Goal: Transaction & Acquisition: Purchase product/service

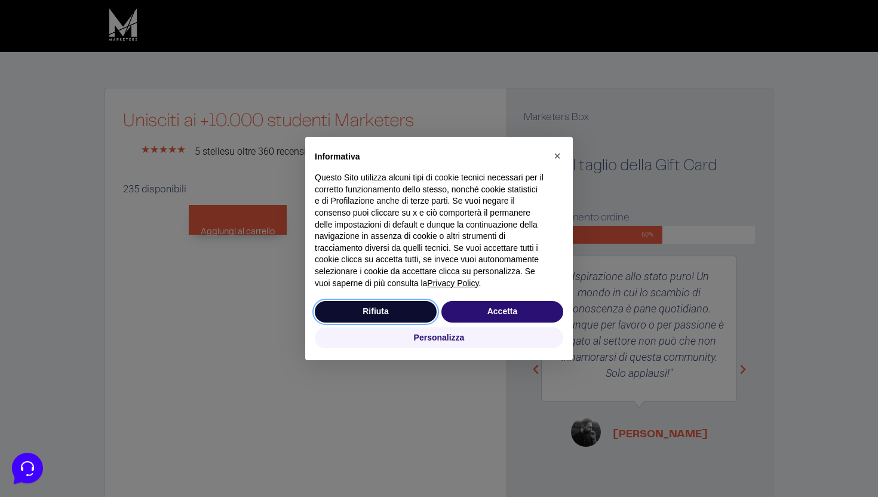
click at [392, 308] on button "Rifiuta" at bounding box center [376, 311] width 122 height 21
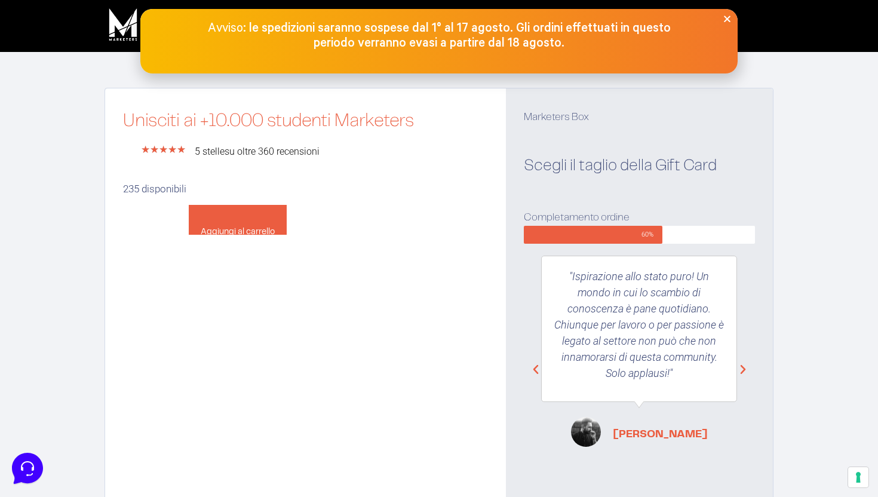
click at [260, 226] on button "Aggiungi al carrello" at bounding box center [238, 220] width 98 height 30
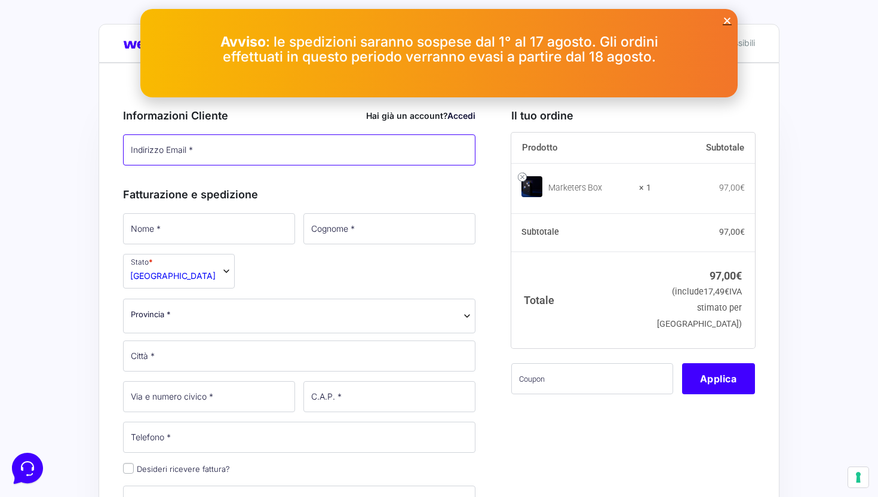
click at [208, 144] on input "Indirizzo Email *" at bounding box center [299, 149] width 352 height 31
type input "alex.feelred@gmail.com"
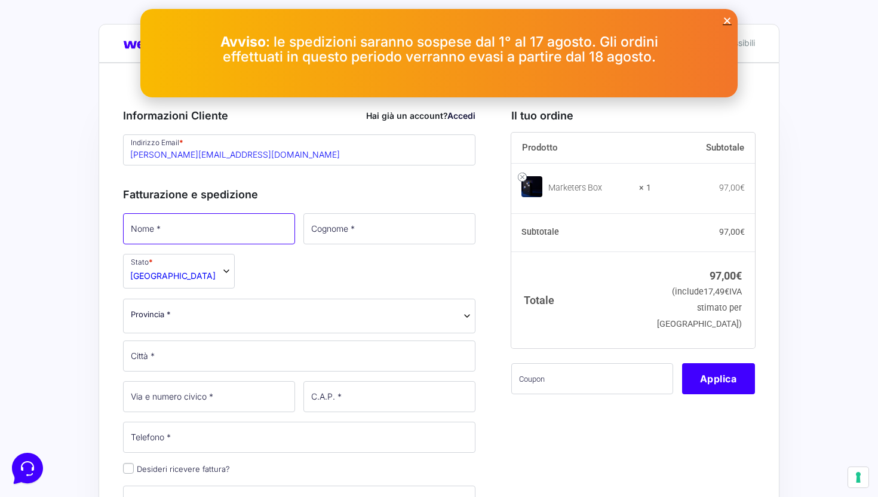
click at [156, 226] on input "Nome *" at bounding box center [209, 228] width 172 height 31
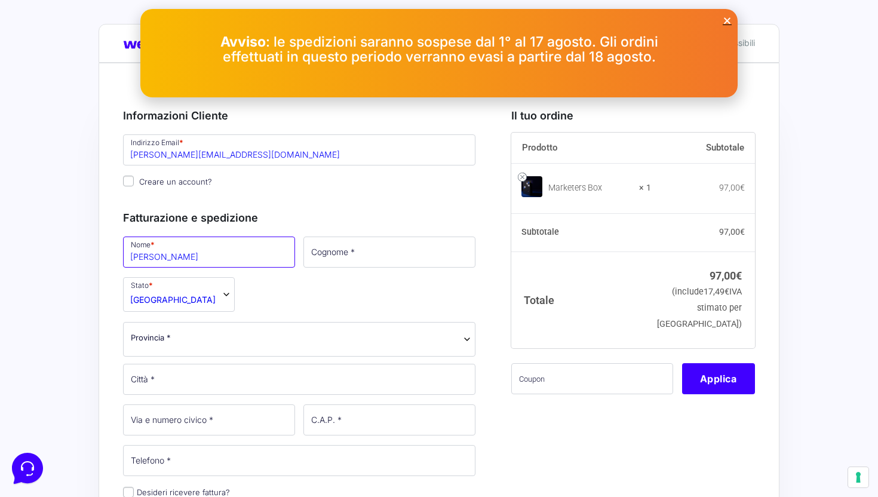
type input "alex"
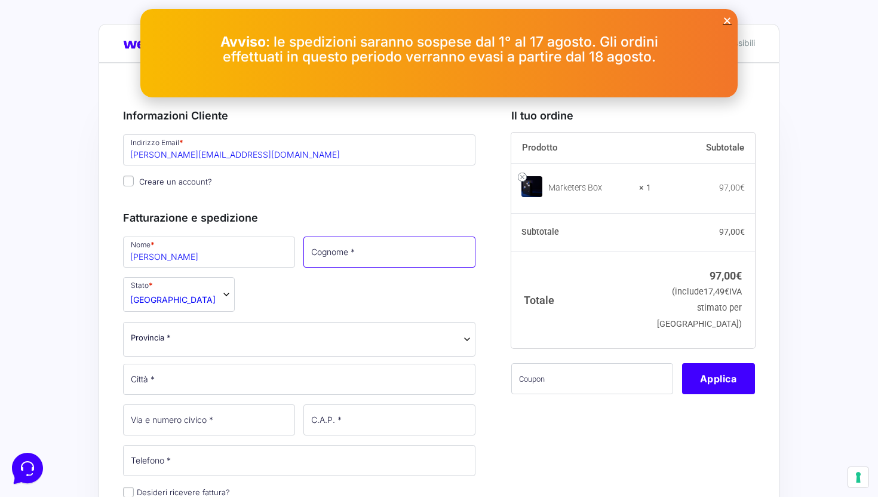
click at [410, 267] on input "Cognome *" at bounding box center [389, 251] width 172 height 31
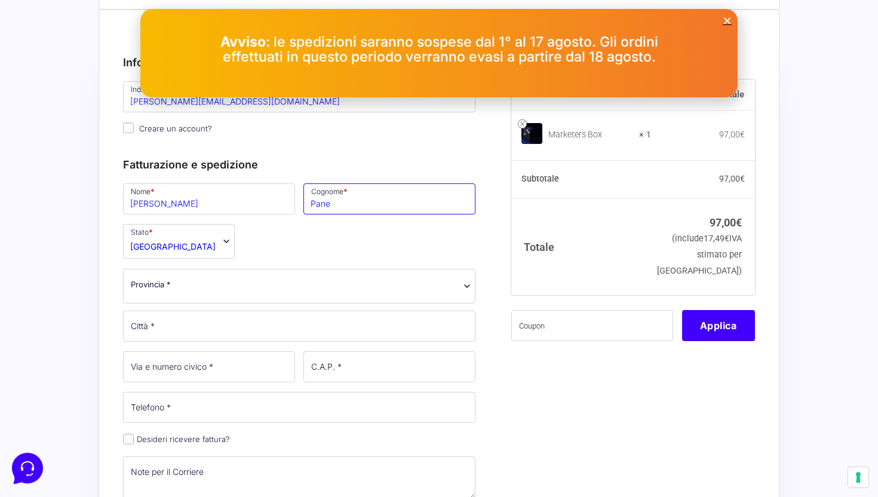
scroll to position [89, 0]
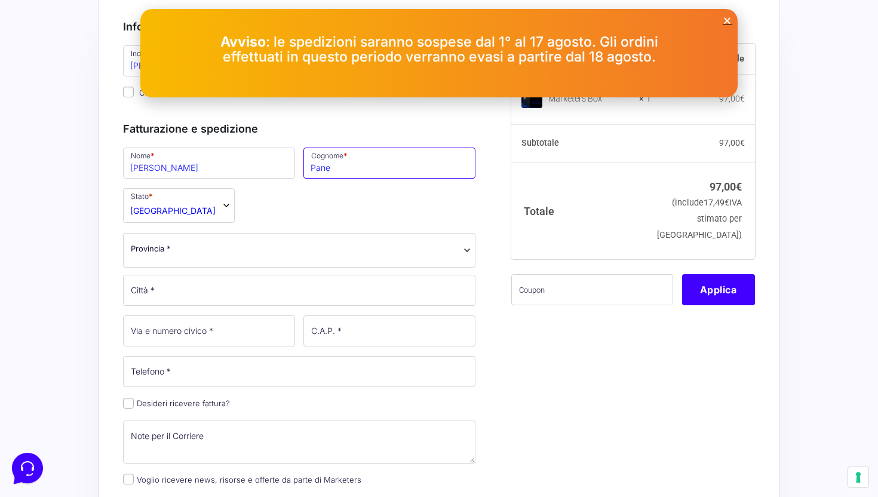
type input "Pane"
click at [234, 245] on span "Provincia *" at bounding box center [299, 248] width 337 height 13
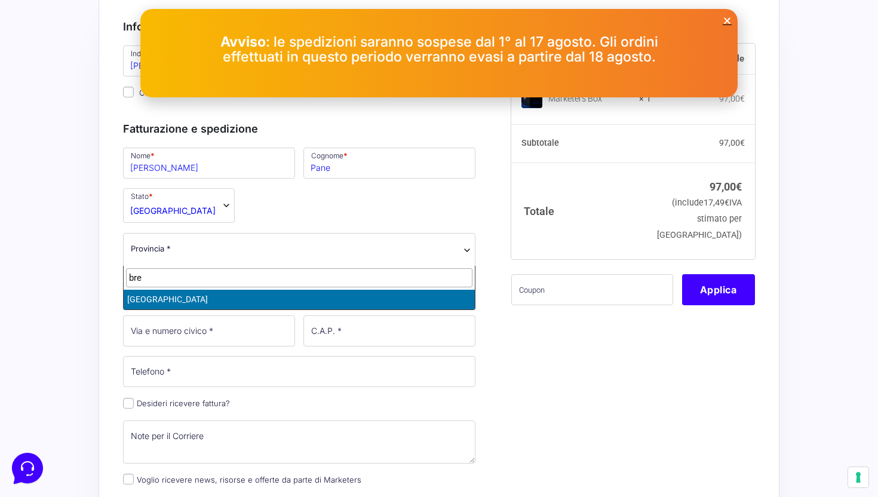
type input "bres"
select select "BS"
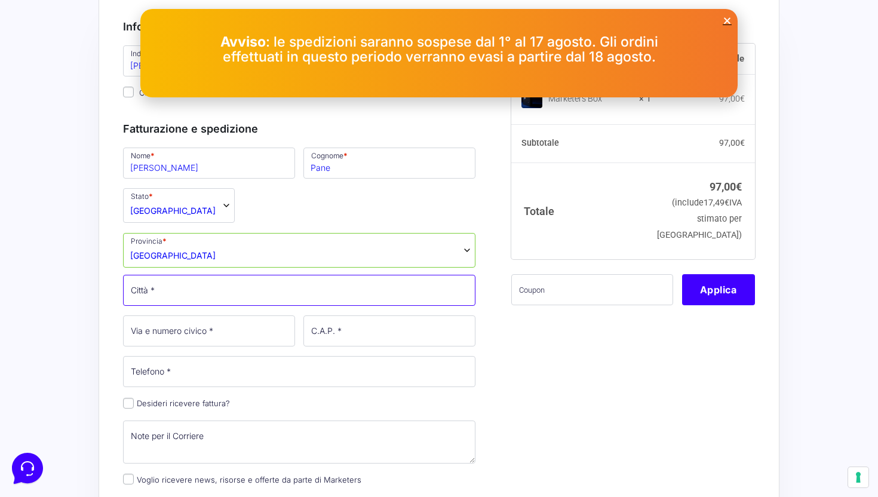
click at [200, 294] on input "Città *" at bounding box center [299, 290] width 352 height 31
type input "rudiano"
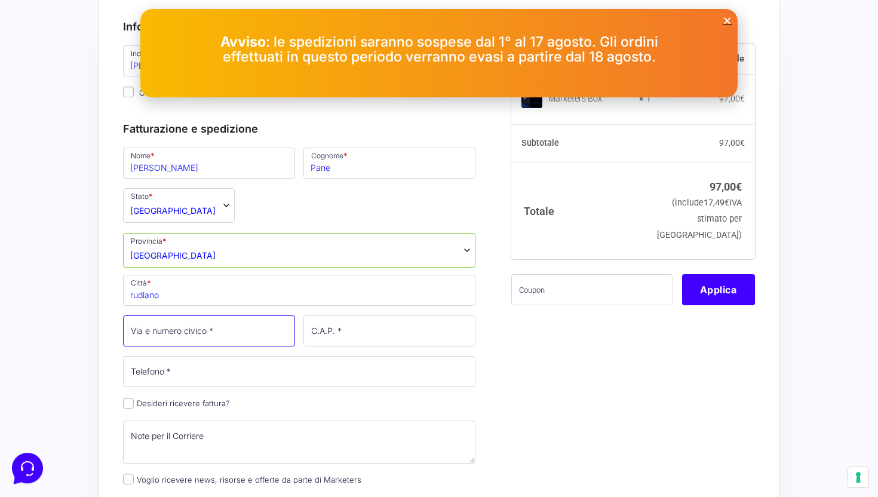
click at [165, 338] on input "Via e numero civico *" at bounding box center [209, 330] width 172 height 31
type input "c"
click at [165, 338] on input "viale giovanni xxIII" at bounding box center [209, 330] width 172 height 31
click at [232, 322] on input "viale giovanni xxIII" at bounding box center [209, 330] width 172 height 31
click at [232, 330] on input "viale giovanni xxIII" at bounding box center [209, 330] width 172 height 31
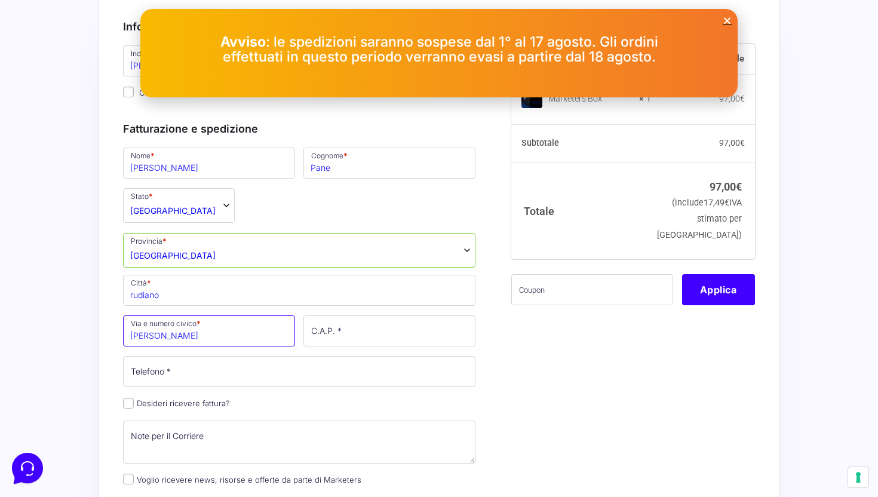
click at [227, 339] on input "viale giovanni xxIII" at bounding box center [209, 330] width 172 height 31
type input "viale giovanni xxIII n15"
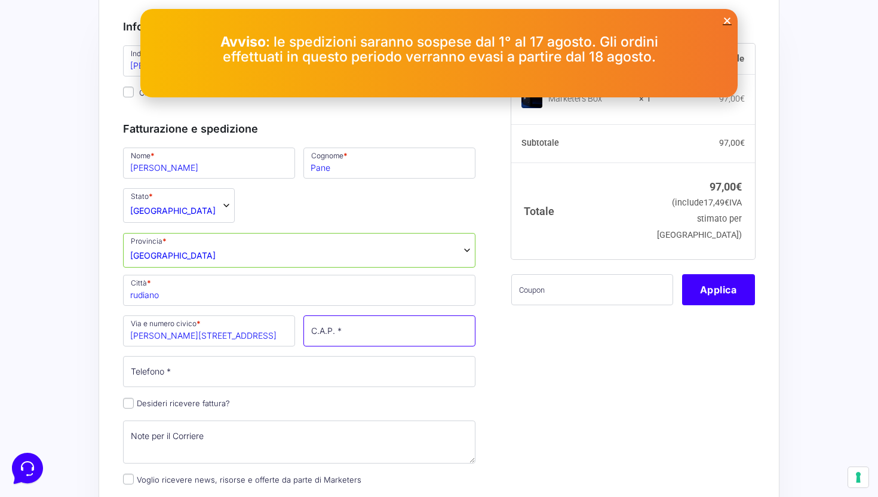
click at [358, 337] on input "C.A.P. *" at bounding box center [389, 330] width 172 height 31
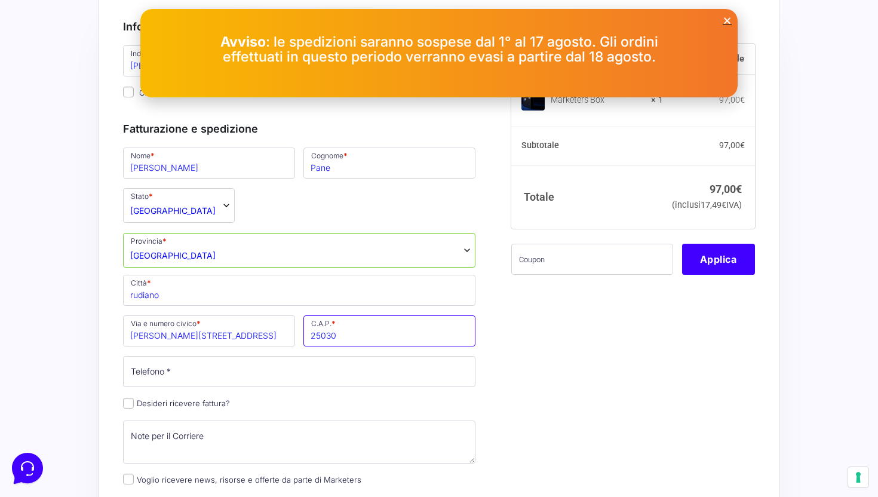
type input "25030"
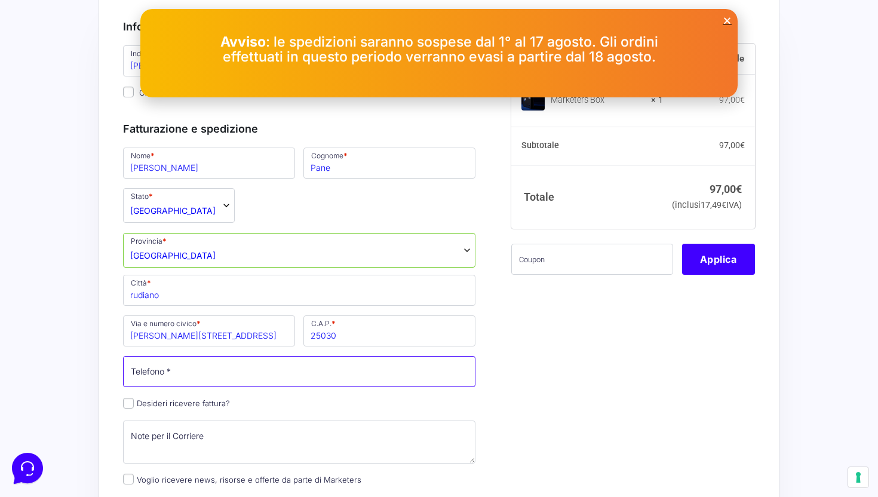
click at [315, 373] on input "Telefono *" at bounding box center [299, 371] width 352 height 31
type input "3496515881"
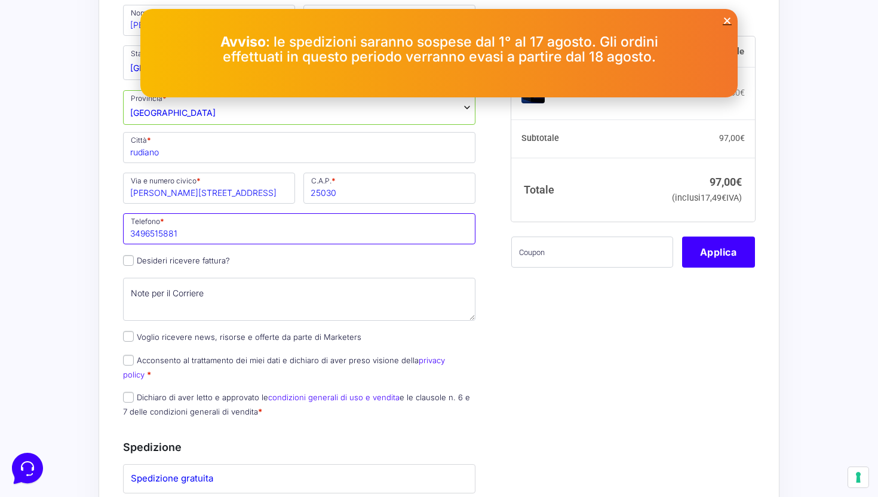
scroll to position [253, 0]
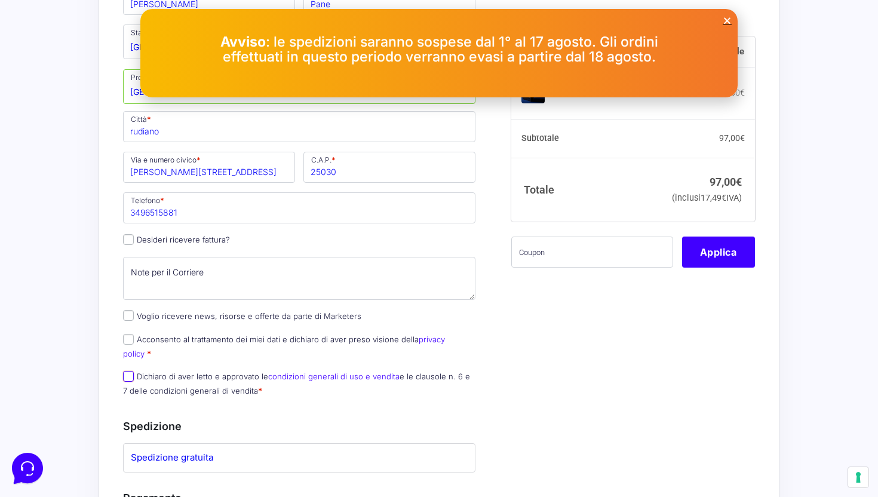
click at [126, 371] on input "Dichiaro di aver letto e approvato le condizioni generali di uso e vendita e le…" at bounding box center [128, 376] width 11 height 11
checkbox input "true"
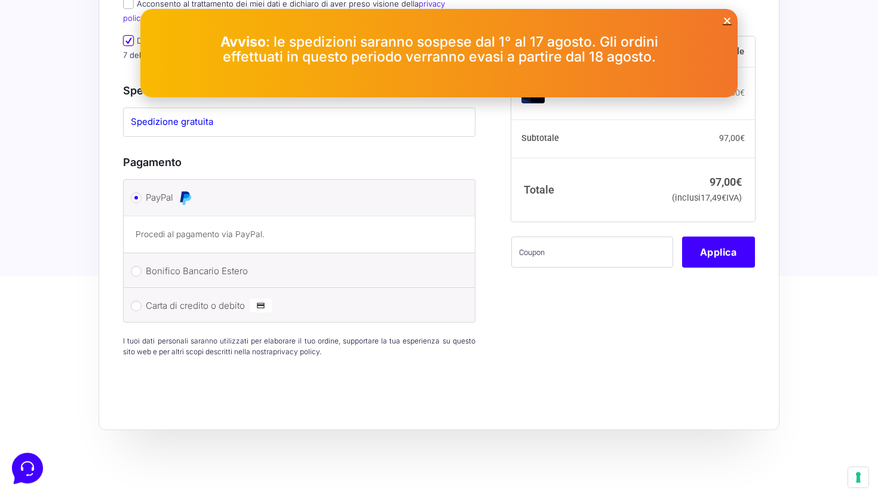
scroll to position [585, 0]
click at [139, 303] on input "Carta di credito o debito" at bounding box center [136, 308] width 11 height 11
radio input "true"
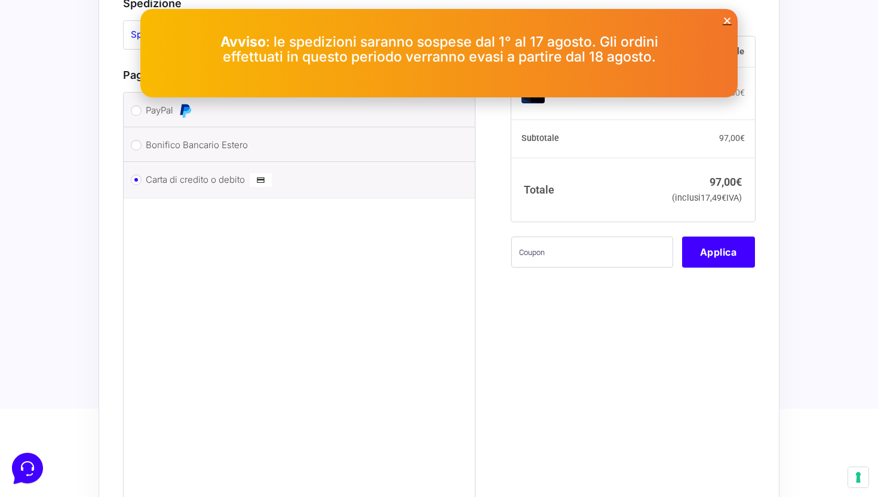
scroll to position [681, 0]
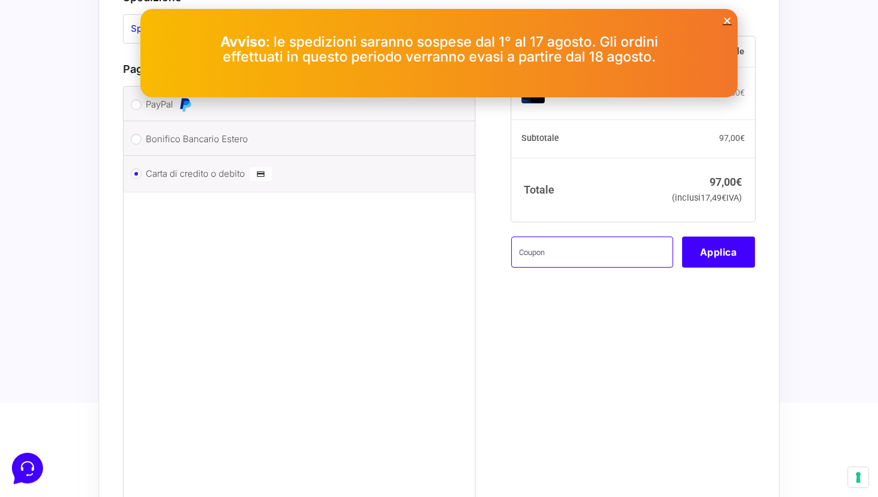
click at [554, 268] on input "text" at bounding box center [592, 251] width 162 height 31
paste input "https://checkout.wearemarketers.net/prodotto/m-box/"
type input "https://checkout.wearemarketers.net/prodotto/m-box/"
type input "boxpro100OFF"
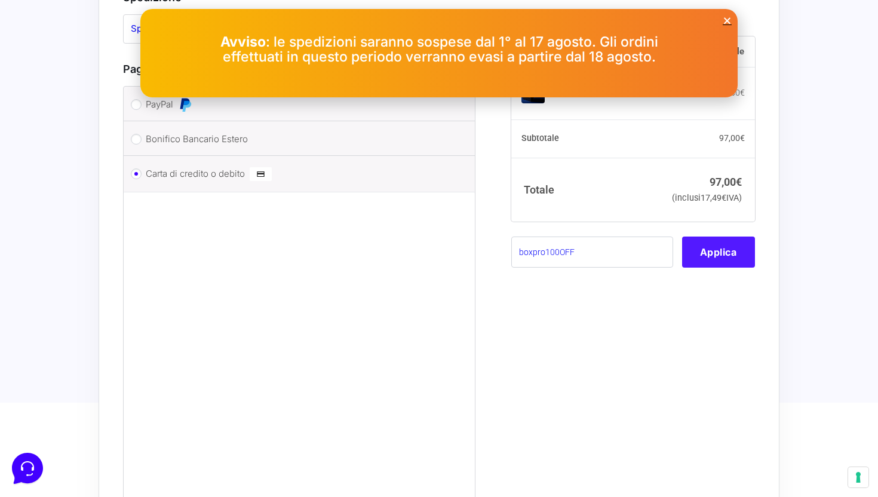
click at [744, 268] on button "Applica" at bounding box center [718, 251] width 73 height 31
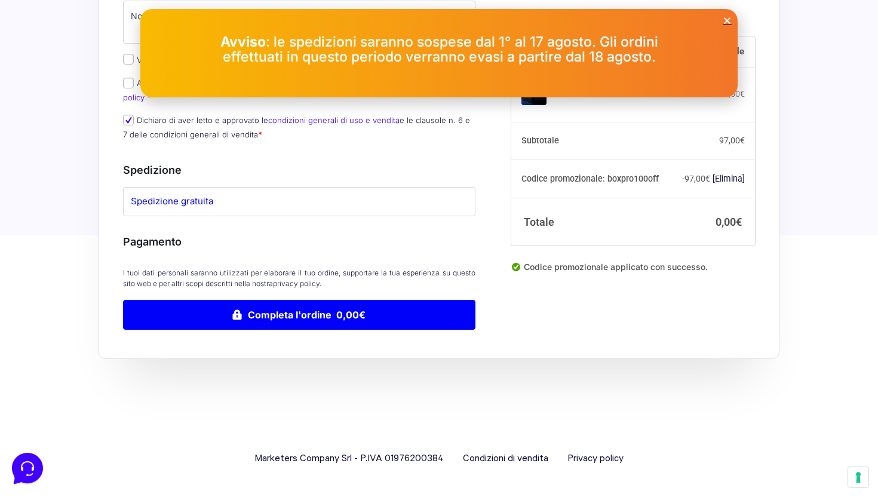
scroll to position [497, 0]
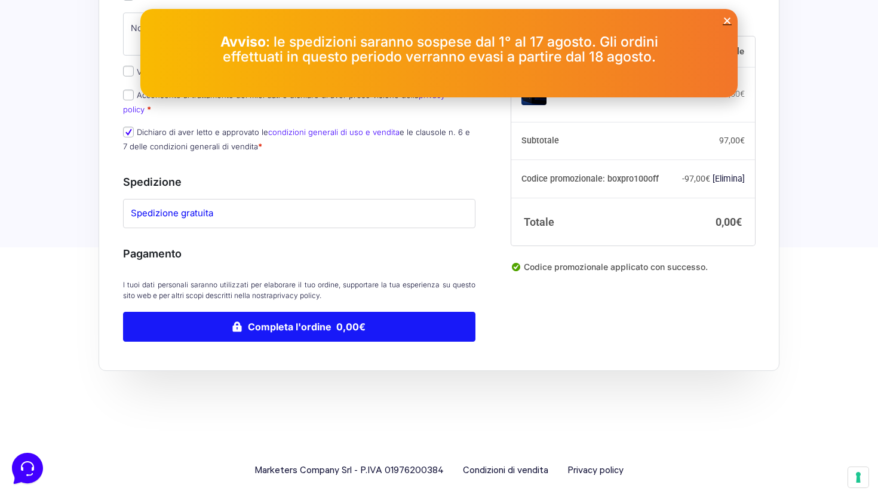
click at [371, 312] on button "Completa l'ordine 0,00€" at bounding box center [299, 327] width 352 height 30
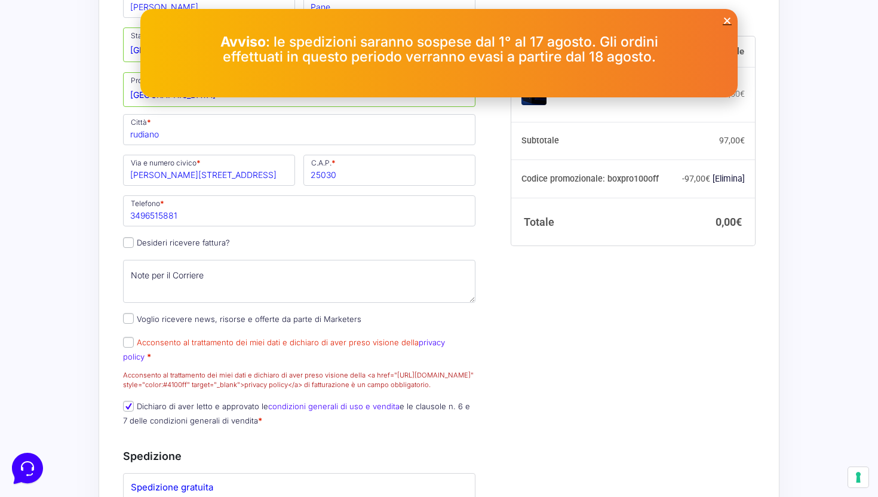
scroll to position [326, 0]
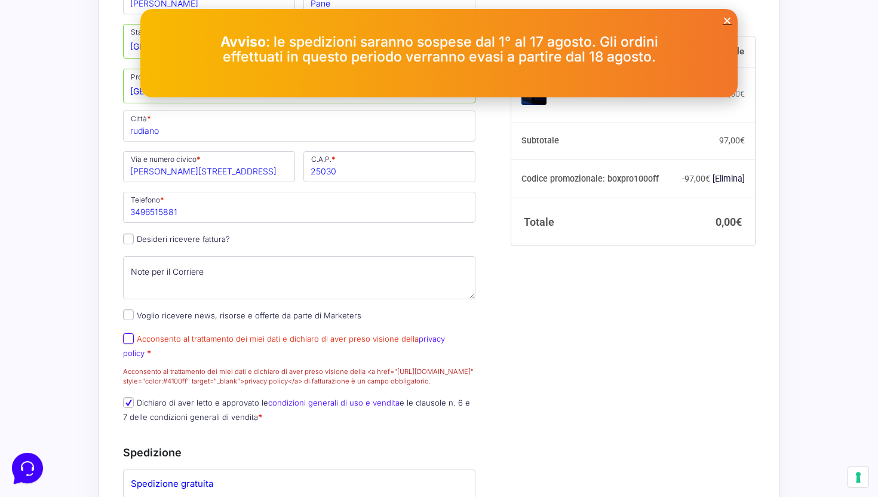
click at [133, 342] on input "Acconsento al trattamento dei miei dati e dichiaro di aver preso visione della …" at bounding box center [128, 338] width 11 height 11
checkbox input "true"
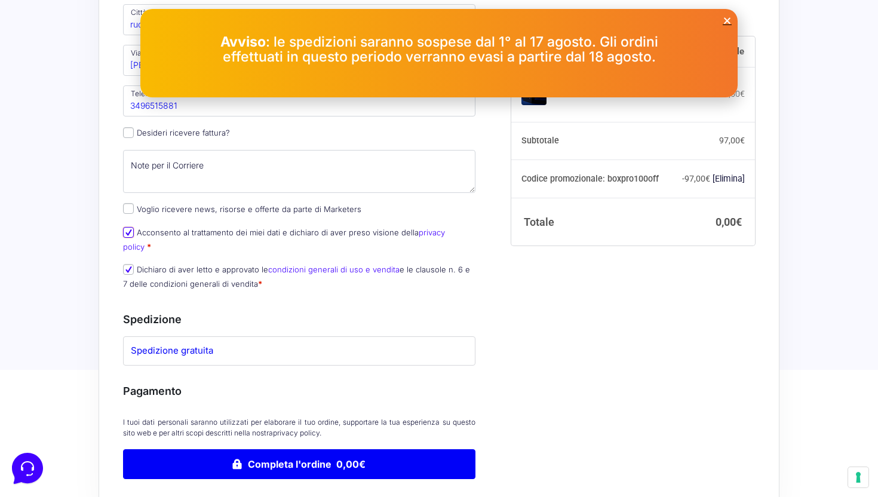
scroll to position [570, 0]
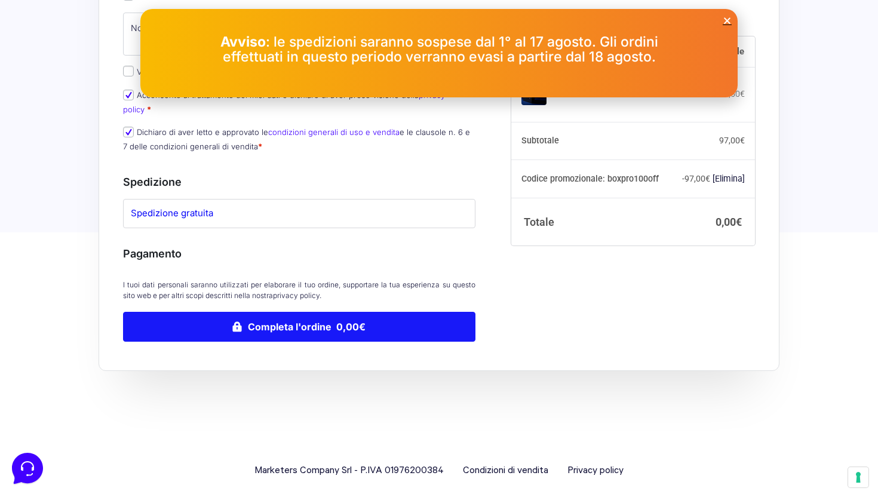
click at [220, 320] on button "Completa l'ordine 0,00€" at bounding box center [299, 327] width 352 height 30
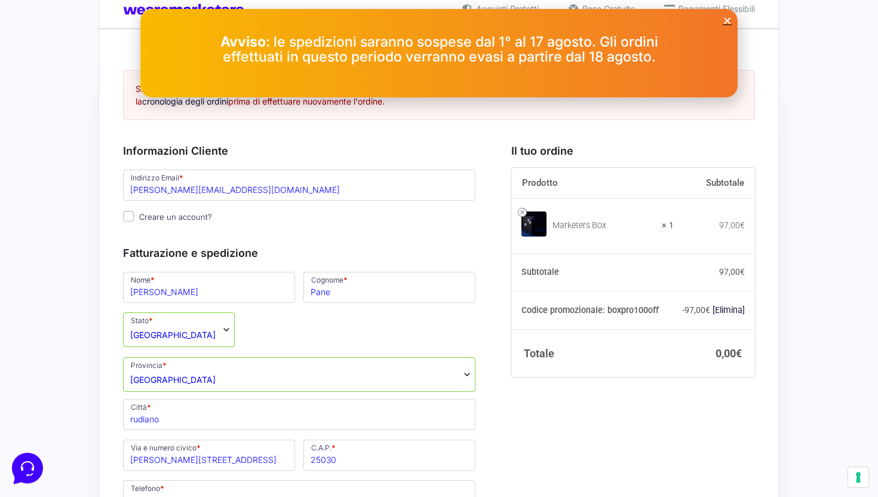
scroll to position [0, 0]
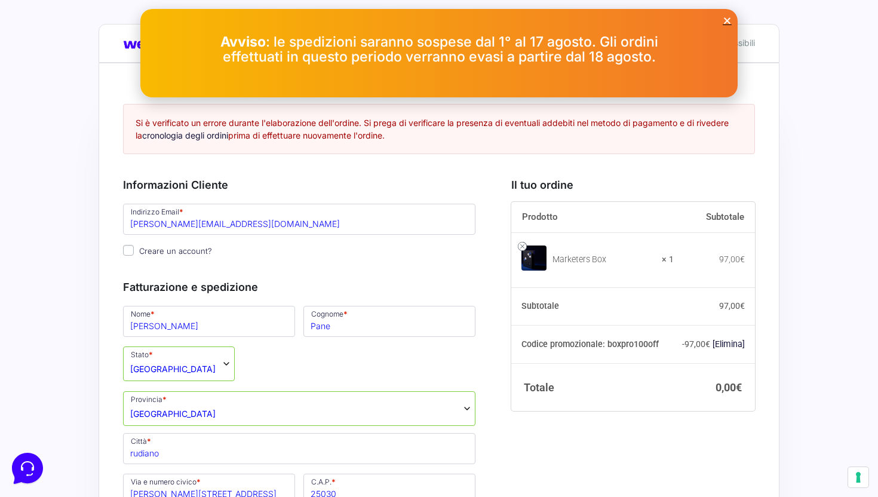
click at [727, 20] on icon "Close" at bounding box center [727, 20] width 9 height 9
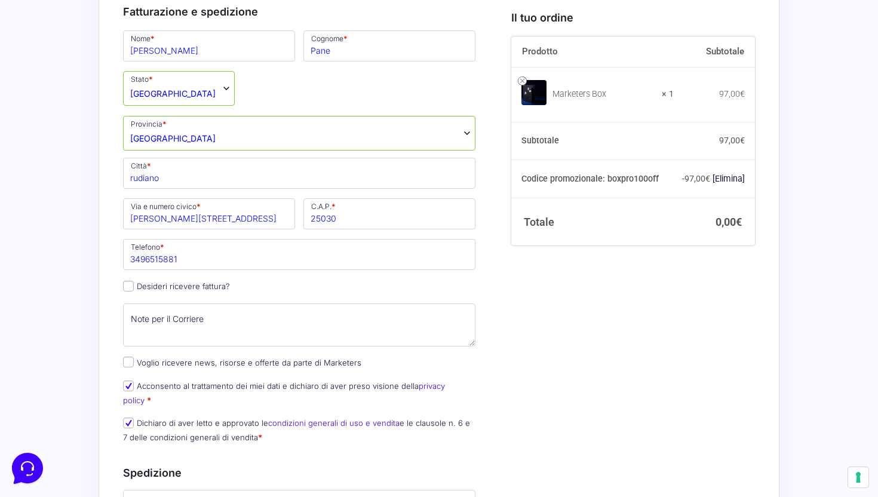
scroll to position [356, 0]
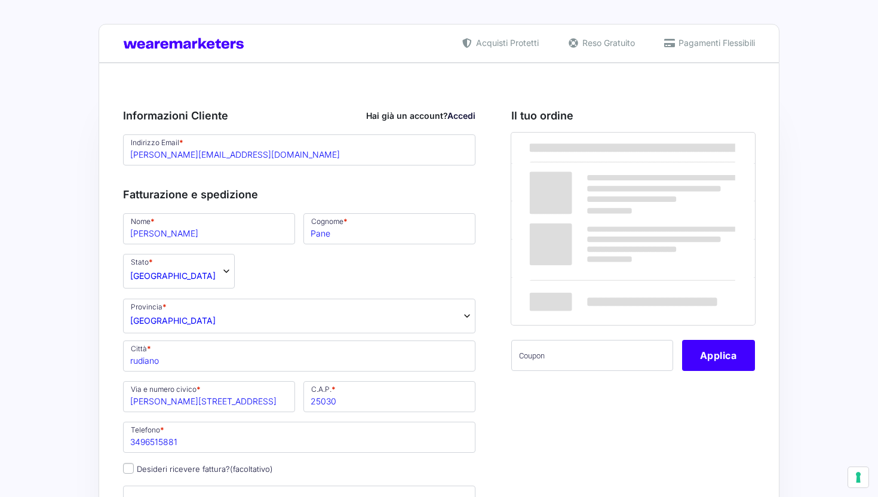
select select "BS"
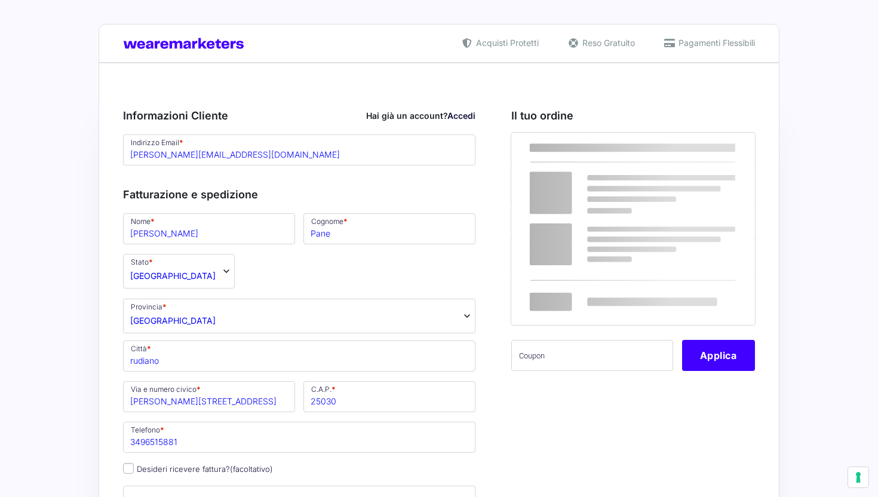
select select
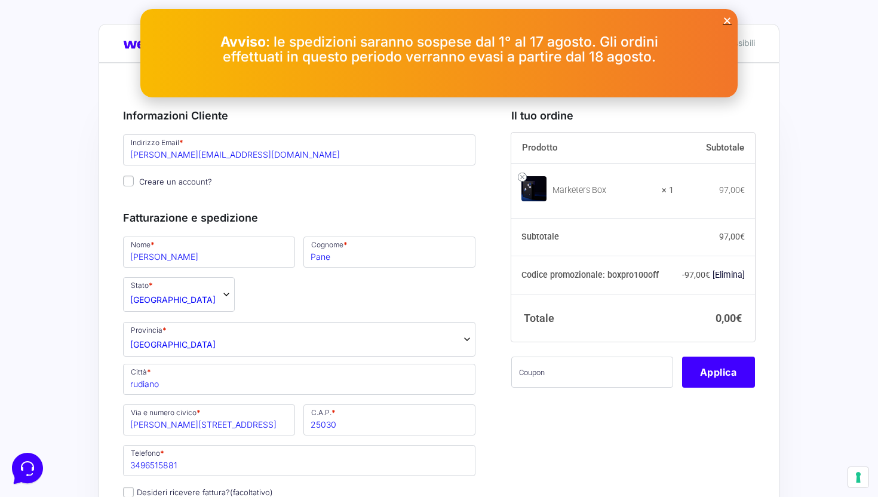
click at [727, 21] on icon "Close" at bounding box center [727, 20] width 9 height 9
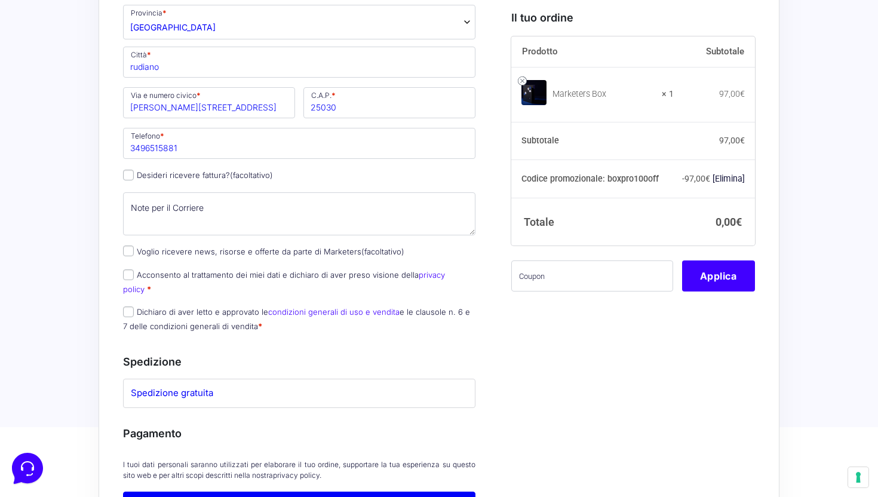
scroll to position [339, 0]
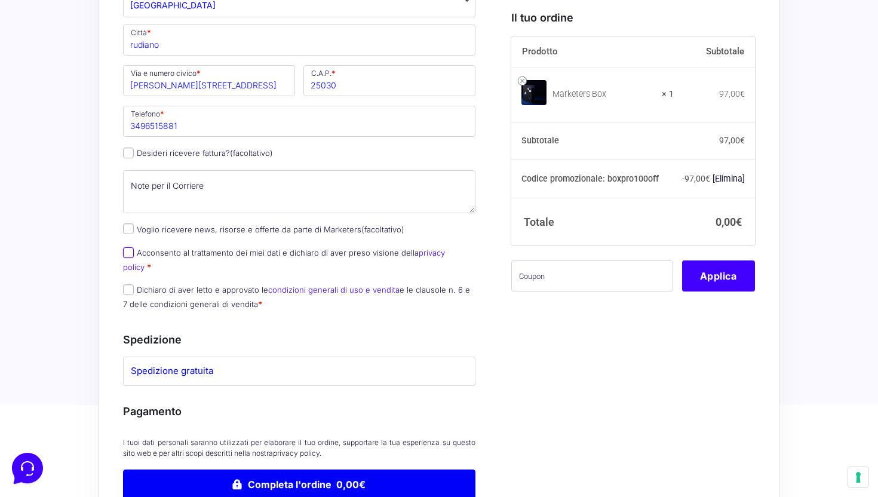
click at [130, 255] on input "Acconsento al trattamento dei miei dati e dichiaro di aver preso visione della …" at bounding box center [128, 252] width 11 height 11
checkbox input "true"
click at [133, 284] on input "Dichiaro di aver letto e approvato le condizioni generali di uso e vendita e le…" at bounding box center [128, 289] width 11 height 11
checkbox input "true"
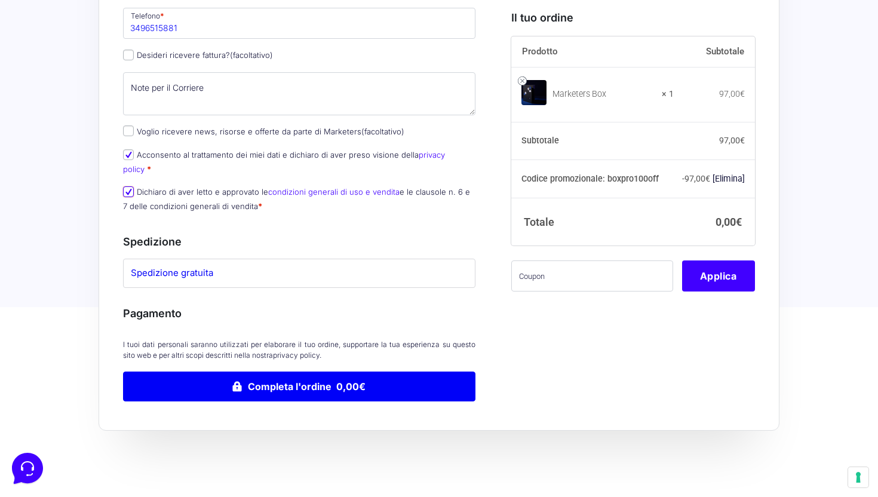
scroll to position [393, 0]
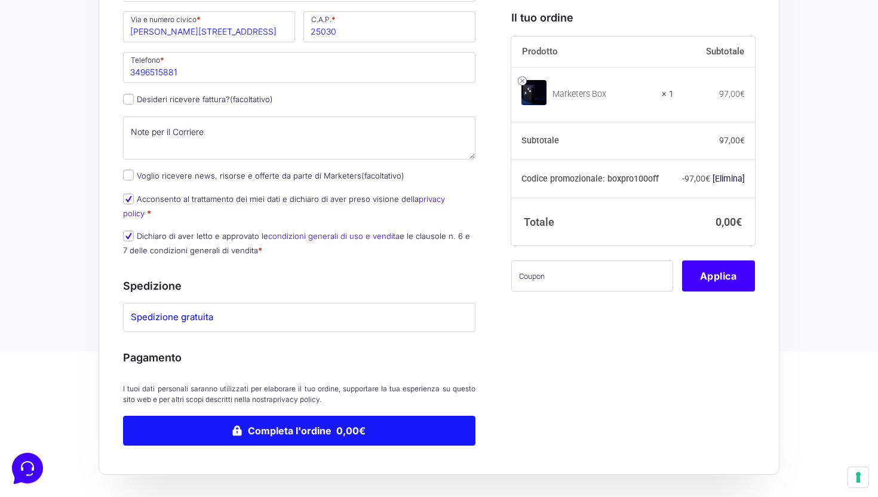
click at [251, 421] on button "Completa l'ordine 0,00€" at bounding box center [299, 431] width 352 height 30
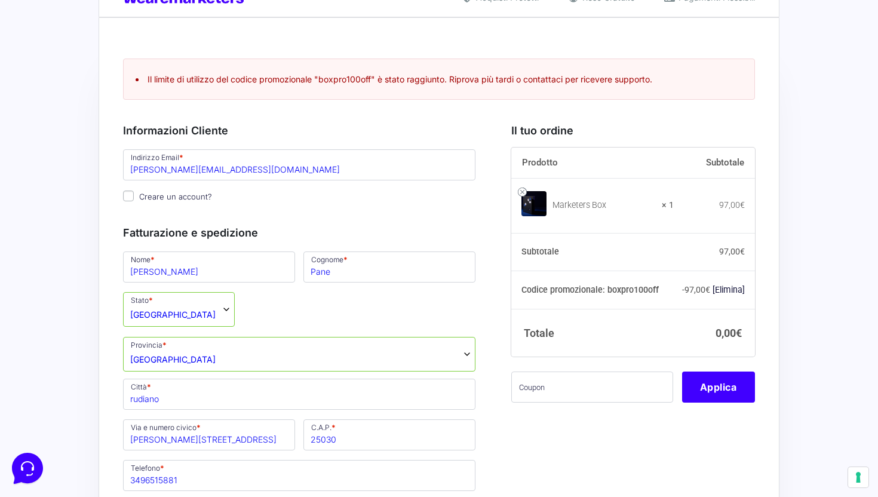
scroll to position [34, 0]
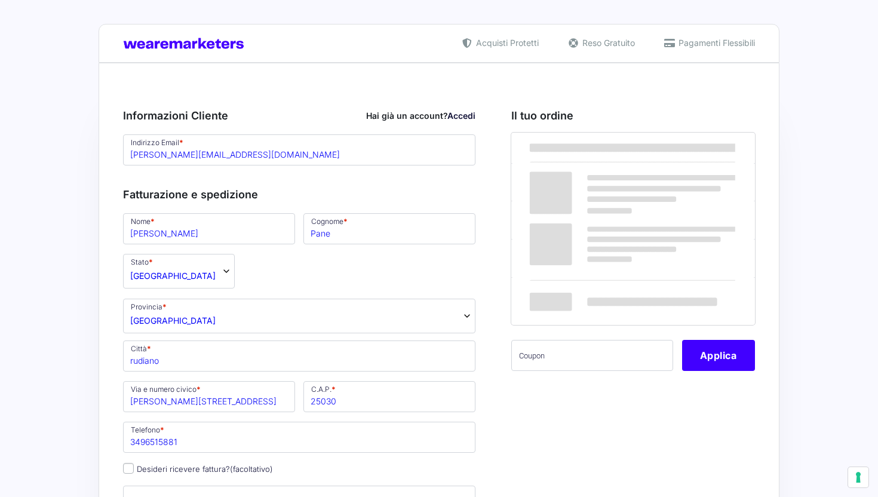
select select "BS"
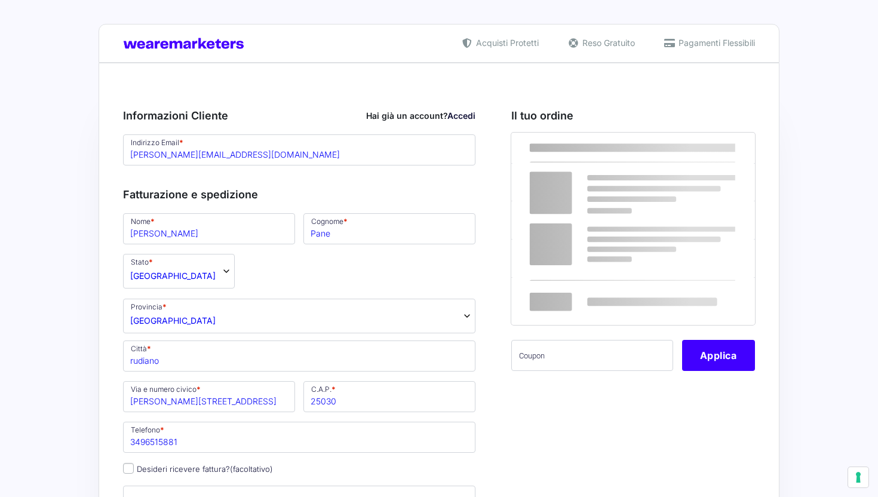
select select
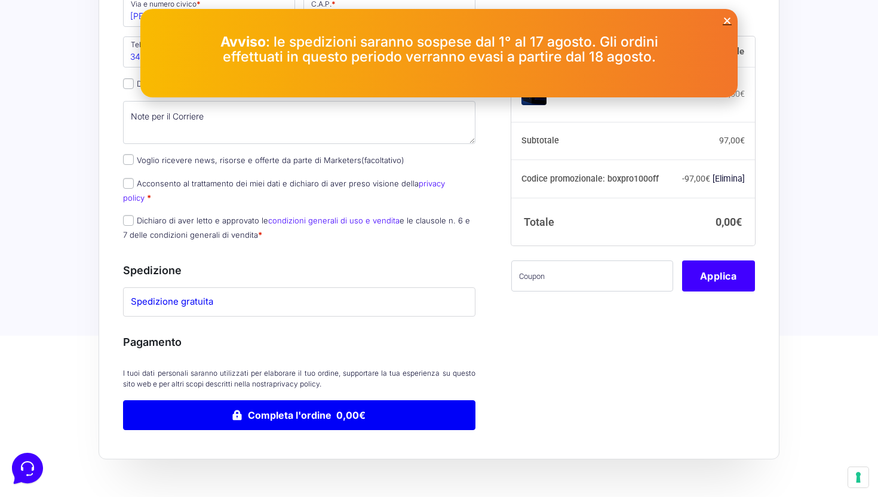
scroll to position [410, 0]
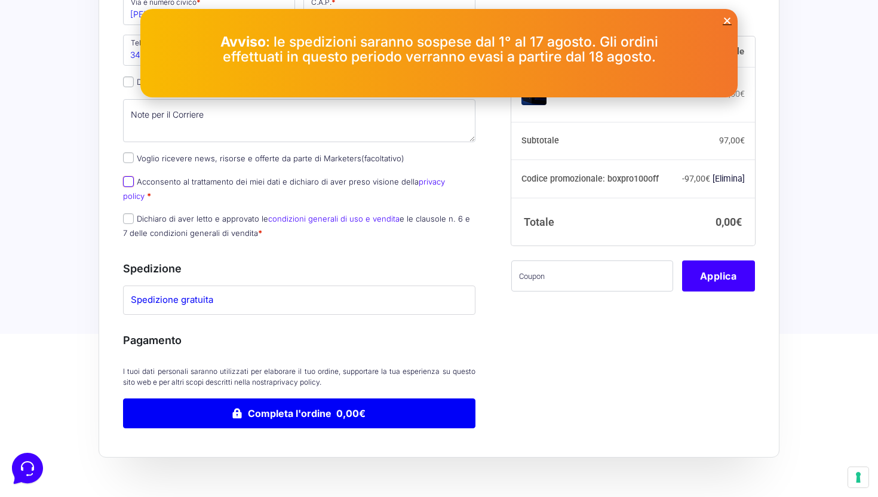
click at [128, 182] on input "Acconsento al trattamento dei miei dati e dichiaro di aver preso visione della …" at bounding box center [128, 181] width 11 height 11
checkbox input "true"
click at [125, 213] on input "Dichiaro di aver letto e approvato le condizioni generali di uso e vendita e le…" at bounding box center [128, 218] width 11 height 11
checkbox input "true"
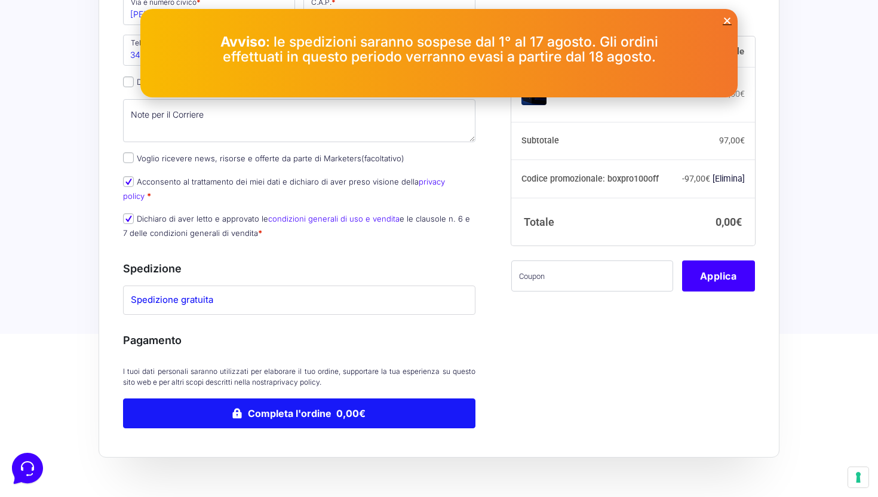
click at [272, 398] on button "Completa l'ordine 0,00€" at bounding box center [299, 413] width 352 height 30
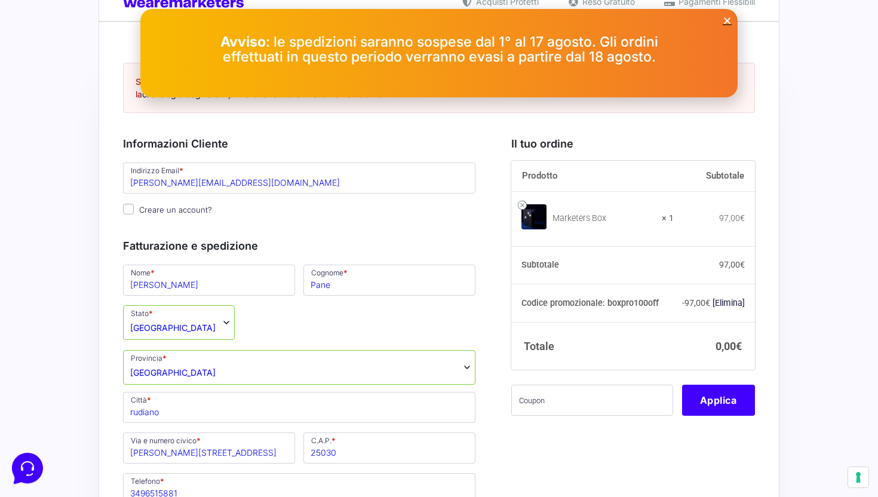
scroll to position [0, 0]
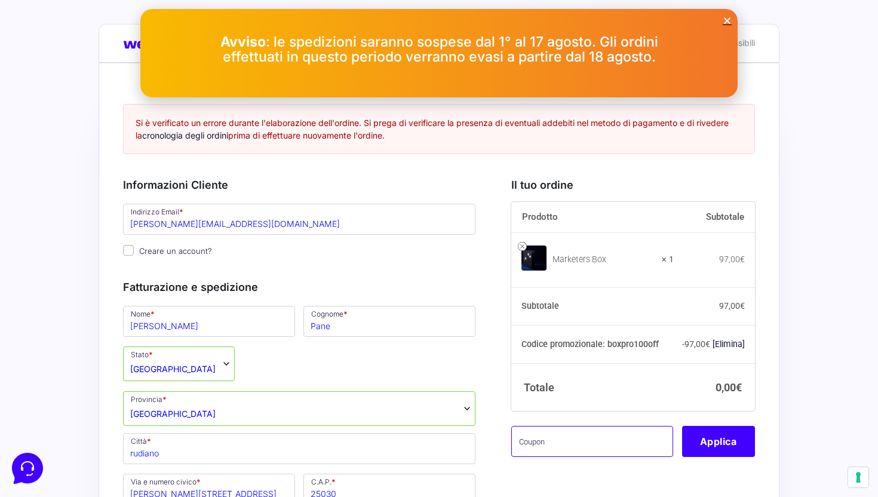
click at [601, 448] on input "text" at bounding box center [592, 441] width 162 height 31
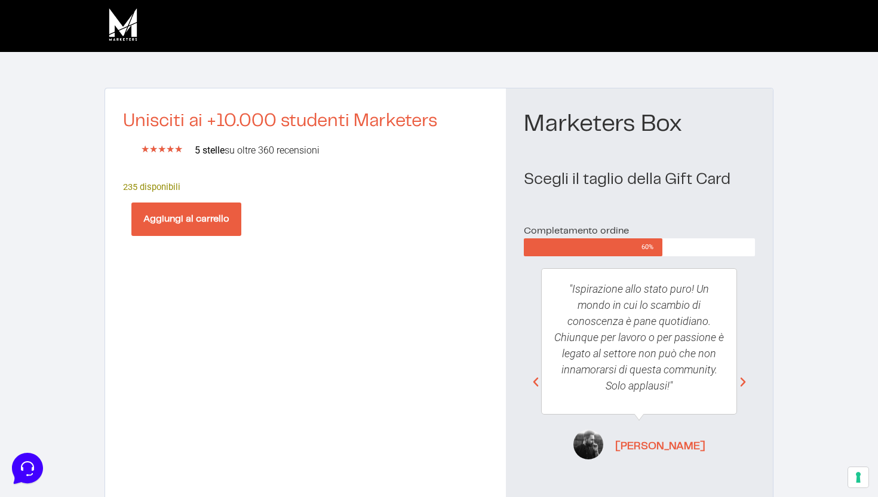
click at [187, 214] on button "Aggiungi al carrello" at bounding box center [186, 218] width 110 height 33
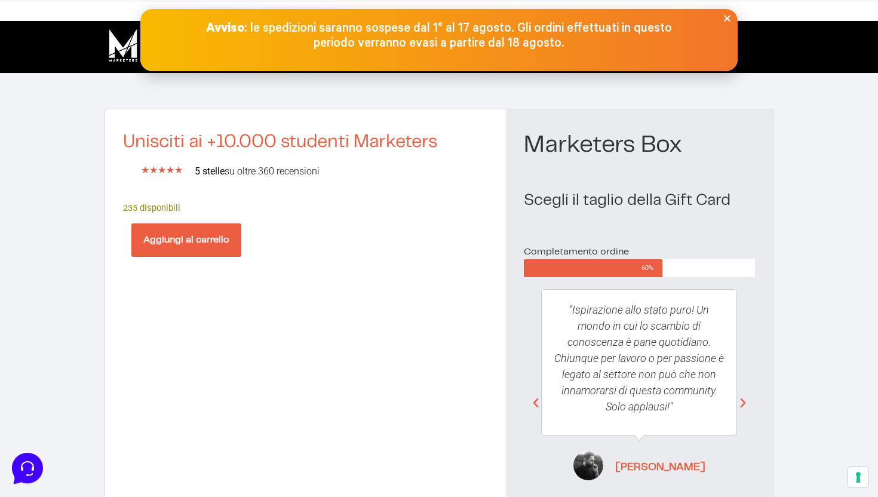
scroll to position [56, 0]
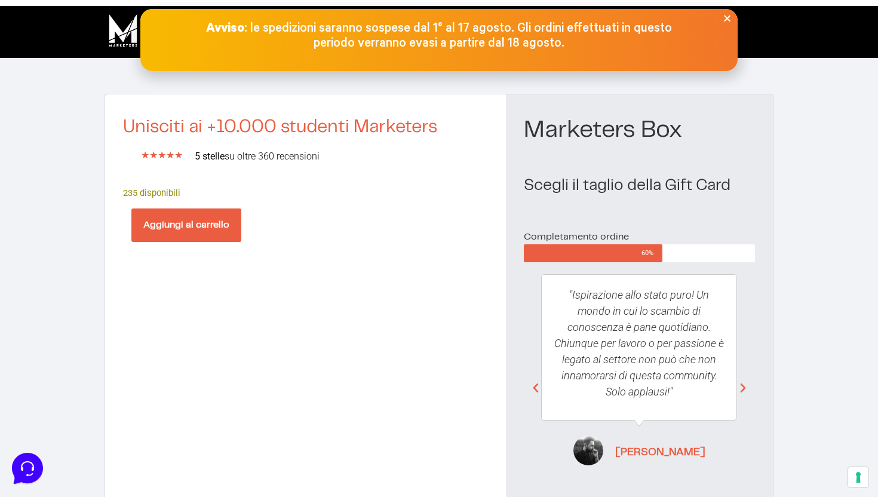
click at [196, 217] on button "Aggiungi al carrello" at bounding box center [186, 224] width 110 height 33
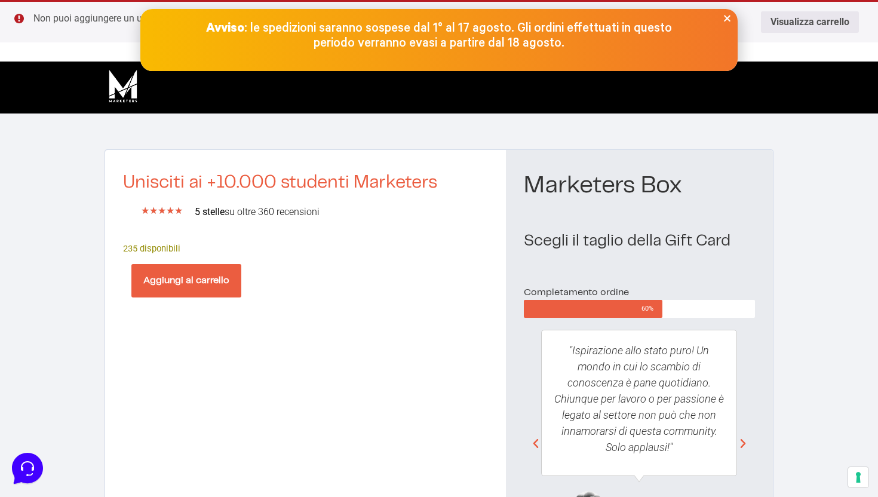
click at [205, 284] on button "Aggiungi al carrello" at bounding box center [186, 280] width 110 height 33
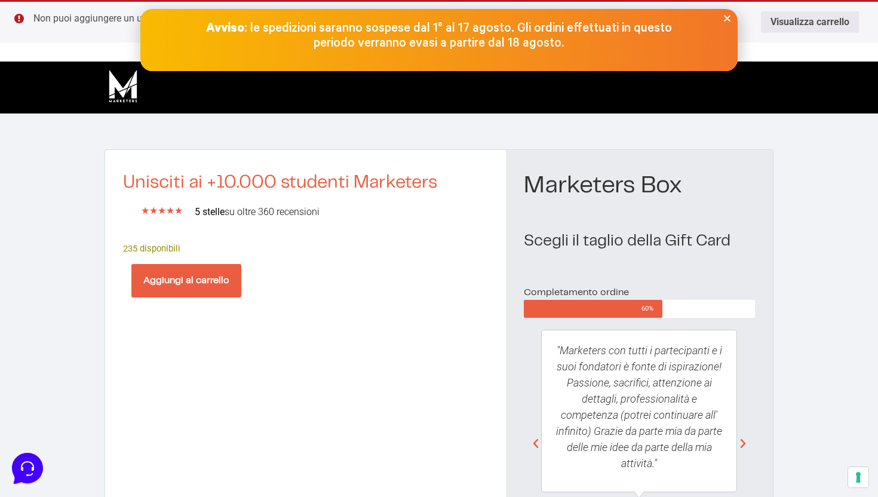
click at [99, 37] on ul "Non puoi aggiungere un ulteriore "Marketers Box" nel carrello. Visualizza carre…" at bounding box center [439, 21] width 878 height 42
click at [797, 26] on link "Visualizza carrello" at bounding box center [810, 21] width 98 height 21
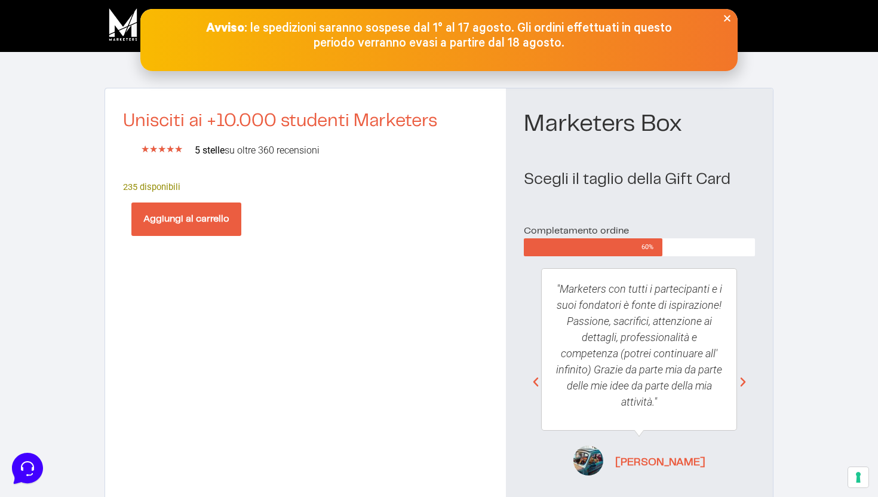
click at [210, 221] on button "Aggiungi al carrello" at bounding box center [186, 218] width 110 height 33
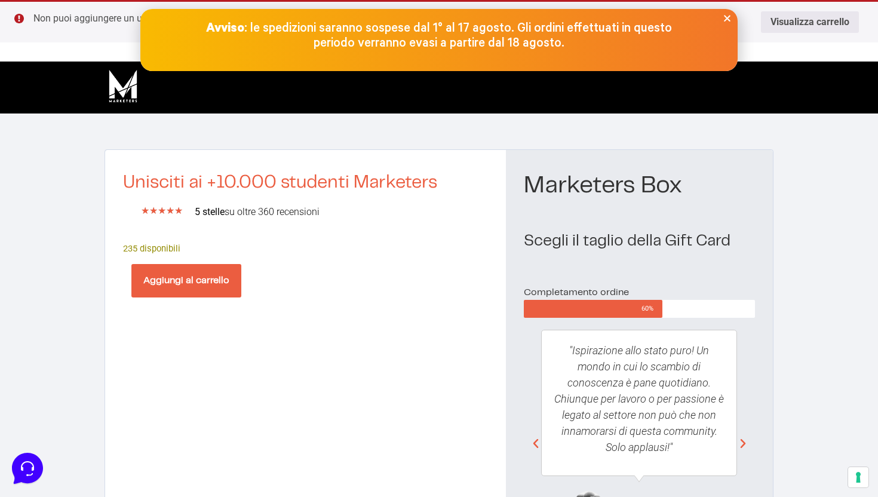
click at [729, 19] on icon "Close" at bounding box center [727, 18] width 9 height 9
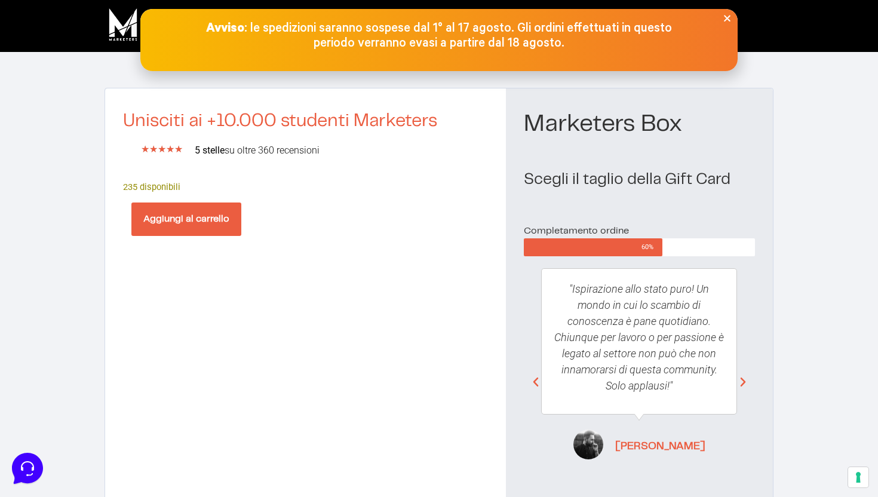
click at [206, 214] on button "Aggiungi al carrello" at bounding box center [186, 218] width 110 height 33
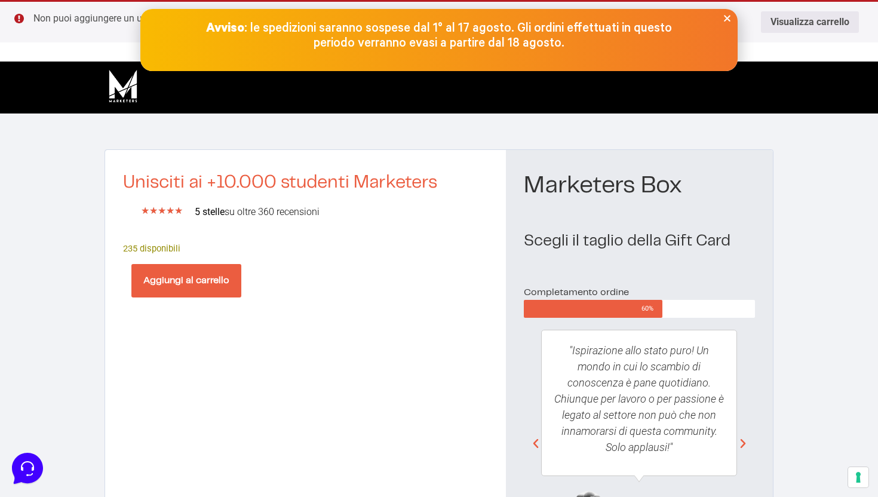
click at [21, 20] on ul "Non puoi aggiungere un ulteriore "Marketers Box" nel carrello. Visualizza carre…" at bounding box center [439, 21] width 878 height 42
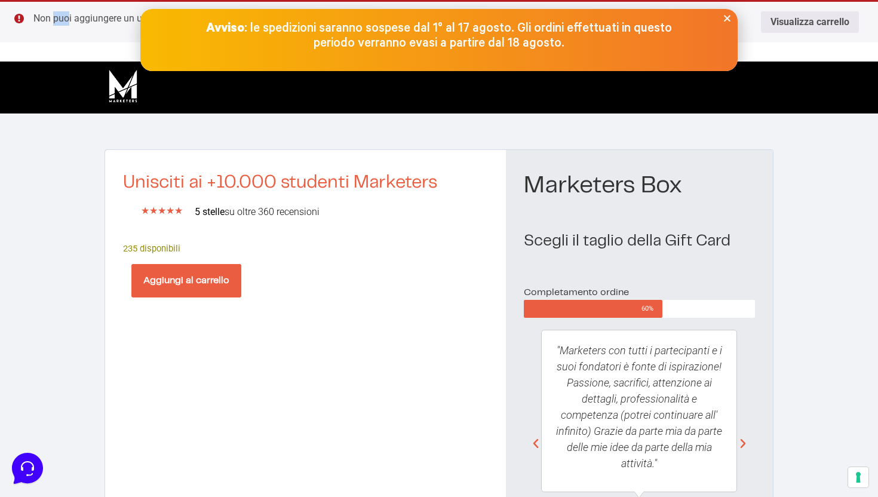
click at [726, 16] on icon "Close" at bounding box center [727, 18] width 9 height 9
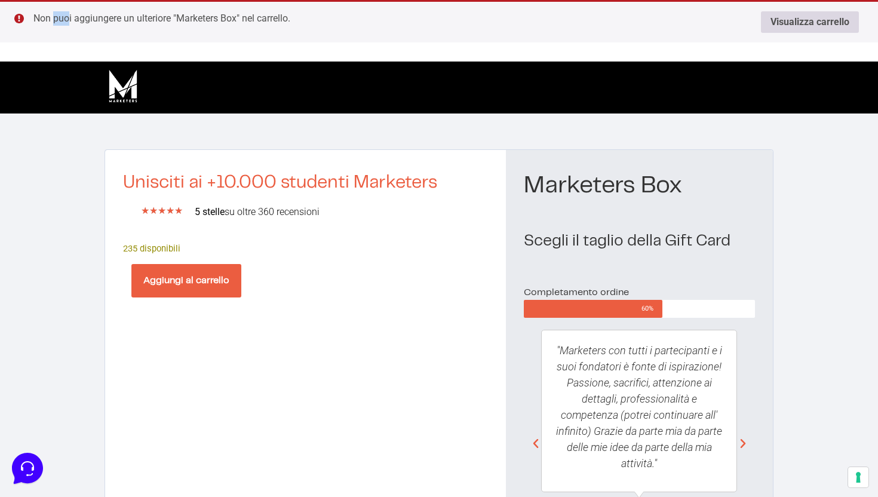
click at [784, 21] on link "Visualizza carrello" at bounding box center [810, 21] width 98 height 21
